Goal: Task Accomplishment & Management: Use online tool/utility

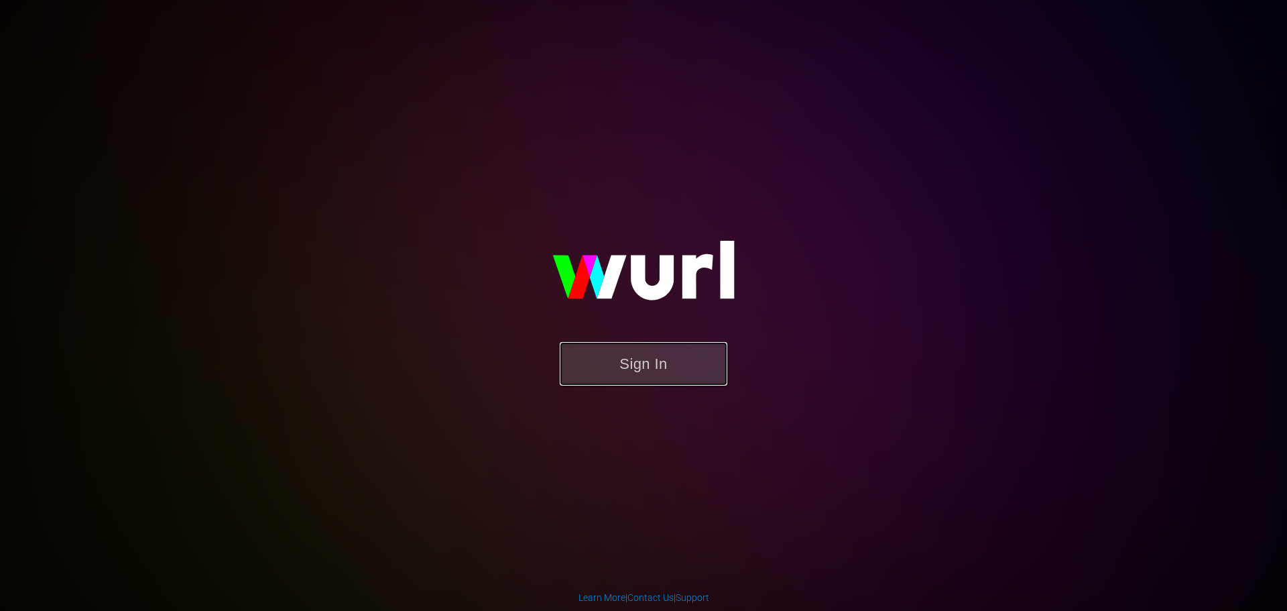
click at [633, 372] on button "Sign In" at bounding box center [644, 364] width 168 height 44
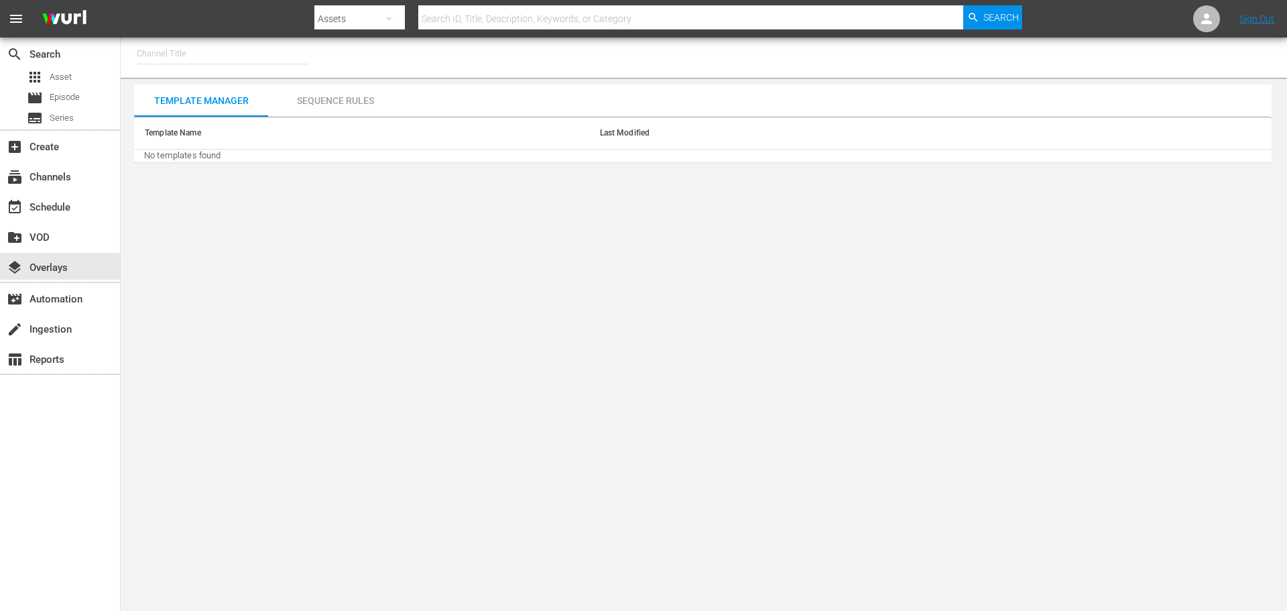
click at [217, 50] on input "text" at bounding box center [223, 54] width 172 height 32
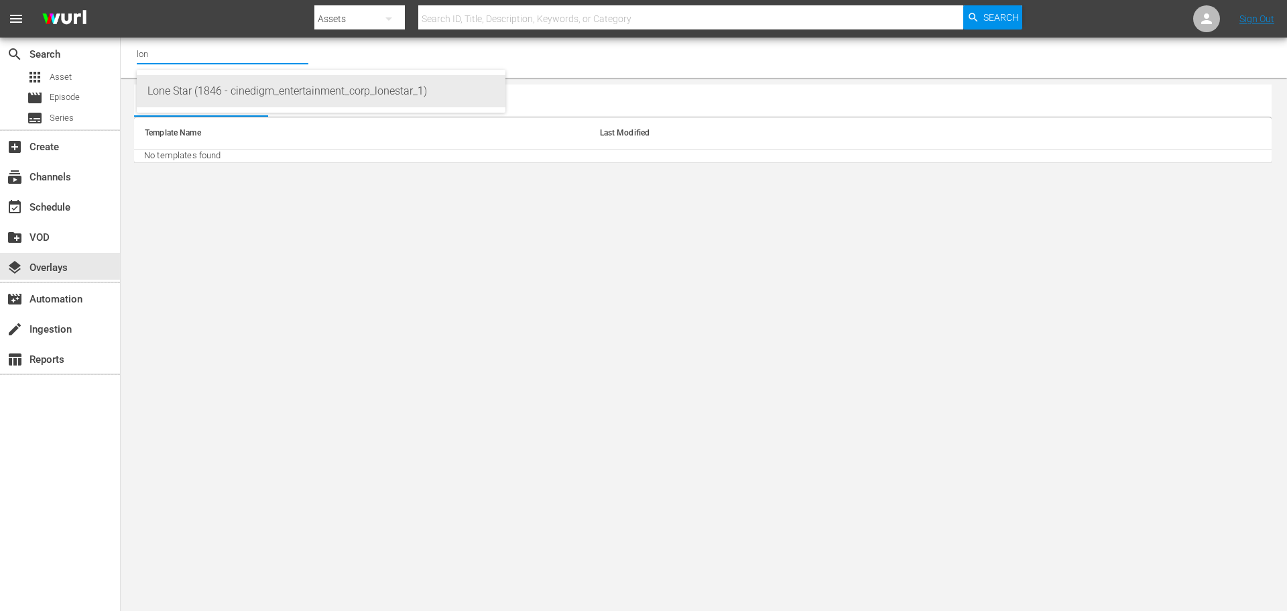
click at [206, 89] on div "Lone Star (1846 - cinedigm_entertainment_corp_lonestar_1)" at bounding box center [321, 91] width 347 height 32
type input "Lone Star (1846 - cinedigm_entertainment_corp_lonestar_1)"
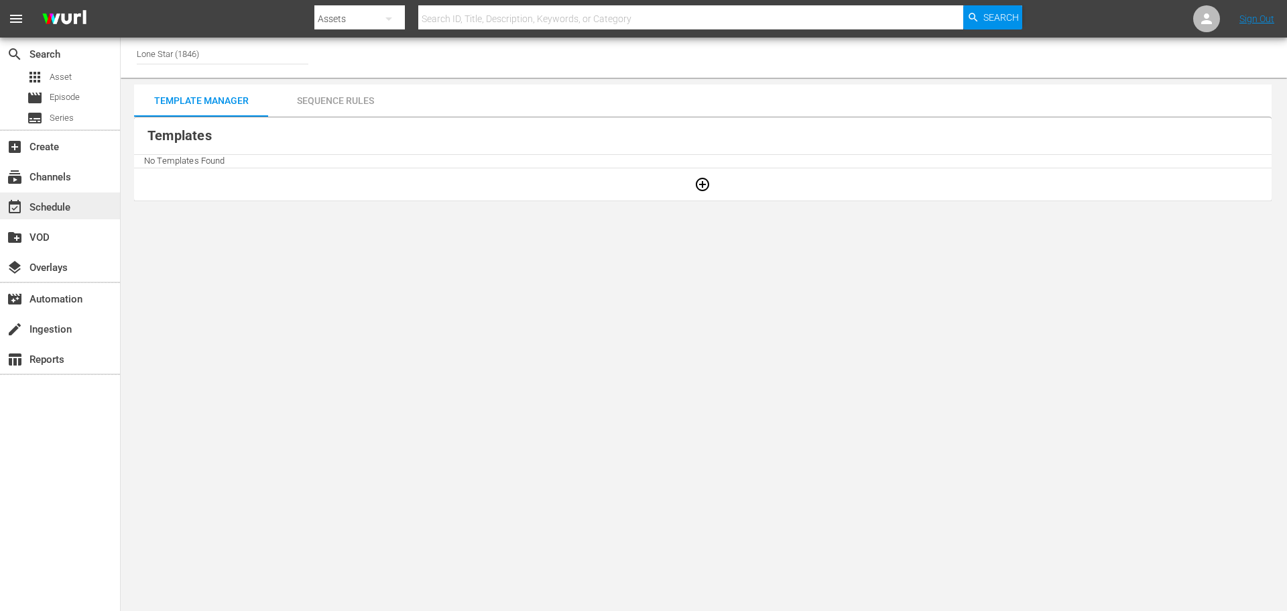
click at [49, 203] on div "event_available Schedule" at bounding box center [37, 205] width 75 height 12
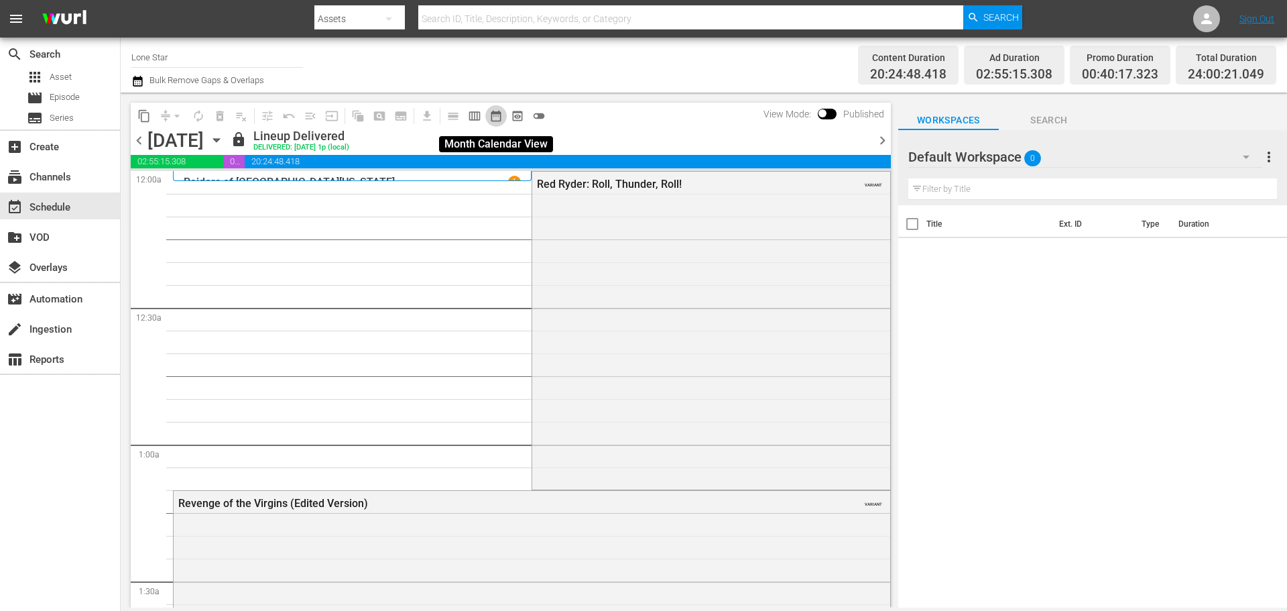
click at [496, 115] on span "date_range_outlined" at bounding box center [496, 115] width 13 height 13
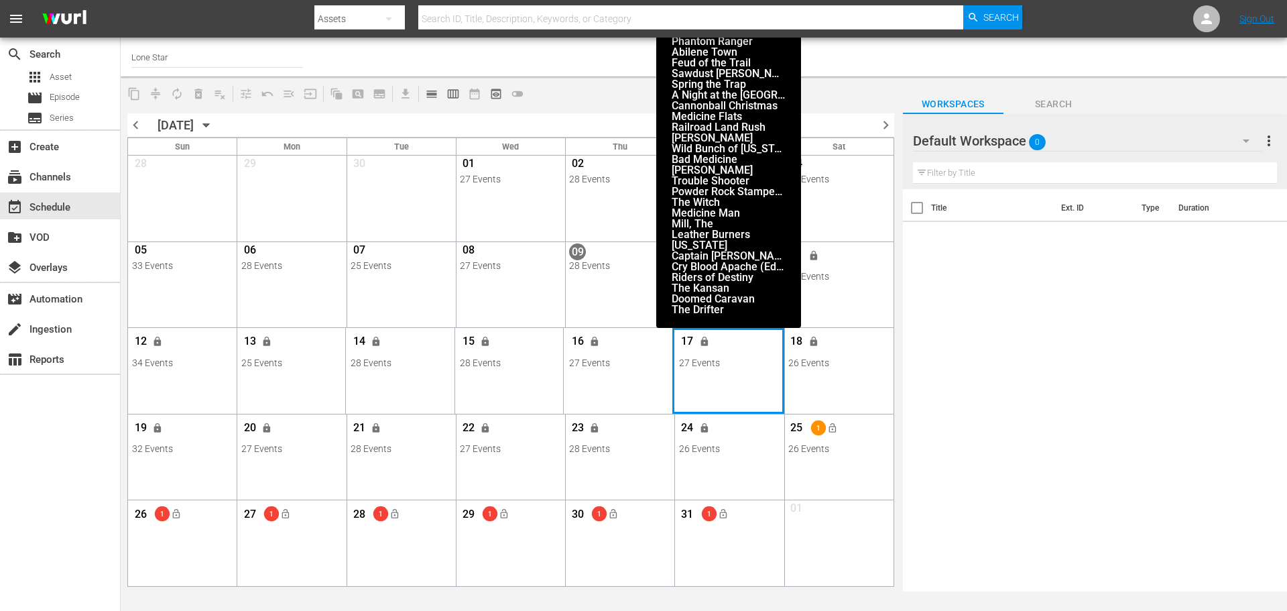
click at [724, 385] on div "Month View" at bounding box center [729, 371] width 113 height 86
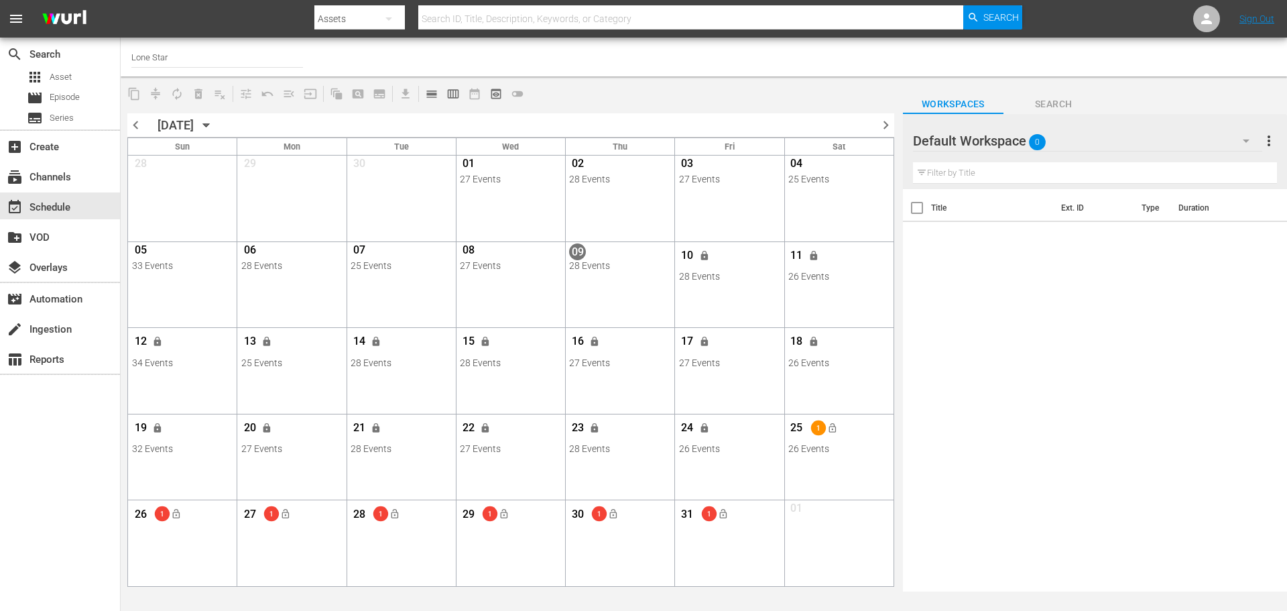
click at [592, 369] on div "16 lock 27 Events View Lineup Unlock Selected Day Lock Selected Day" at bounding box center [620, 349] width 108 height 42
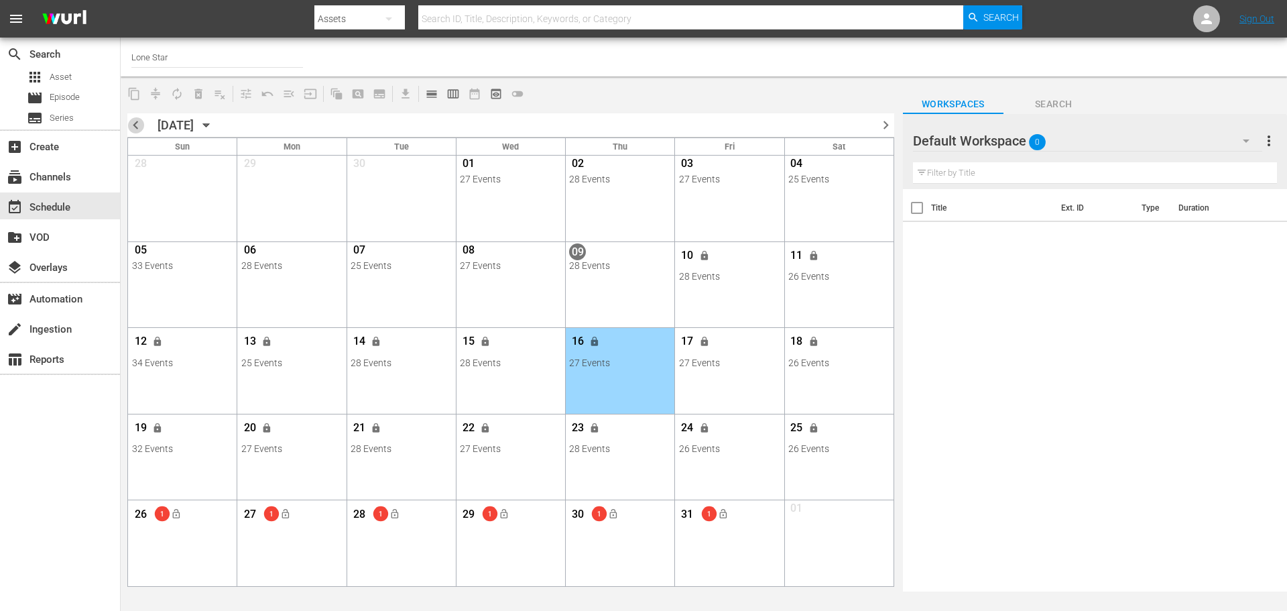
click at [141, 127] on span "chevron_left" at bounding box center [135, 125] width 17 height 17
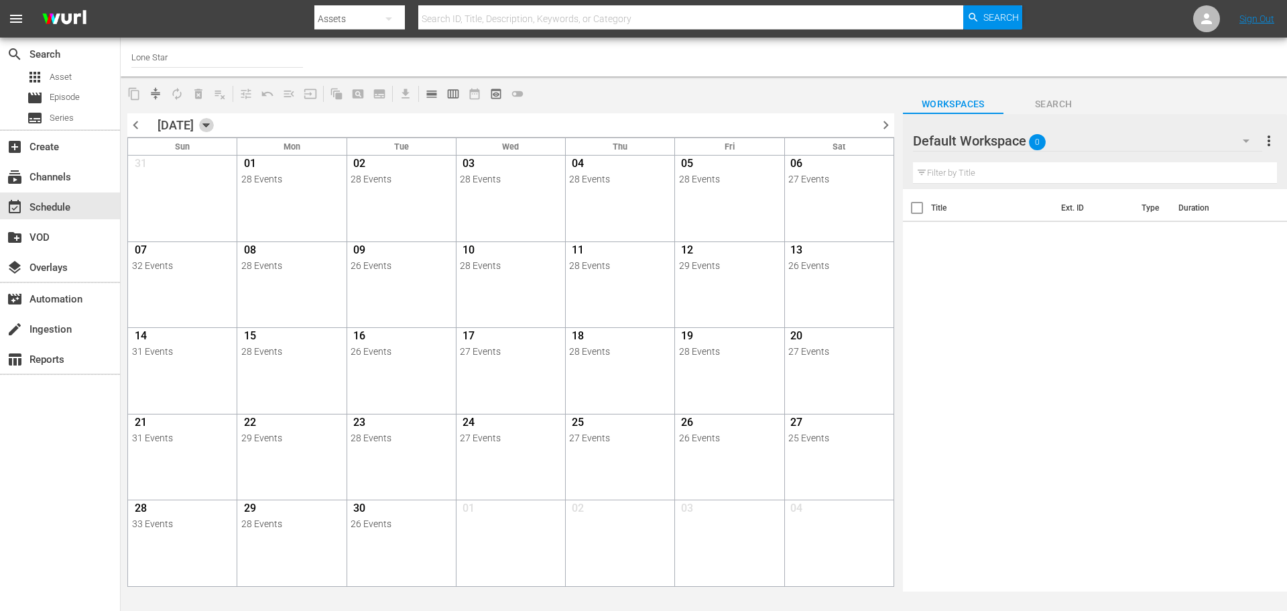
click at [214, 123] on icon "button" at bounding box center [206, 125] width 15 height 15
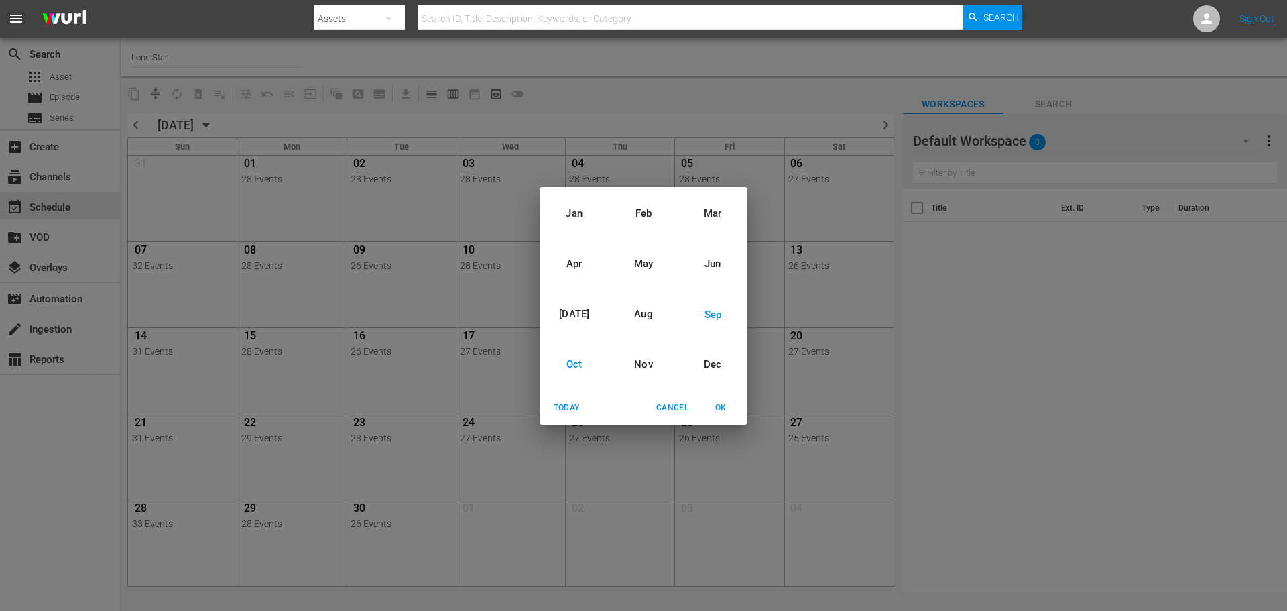
click at [579, 365] on div "Oct" at bounding box center [574, 364] width 69 height 50
click at [645, 291] on div "2025" at bounding box center [644, 289] width 208 height 27
click at [724, 410] on span "OK" at bounding box center [721, 408] width 32 height 14
